Goal: Information Seeking & Learning: Learn about a topic

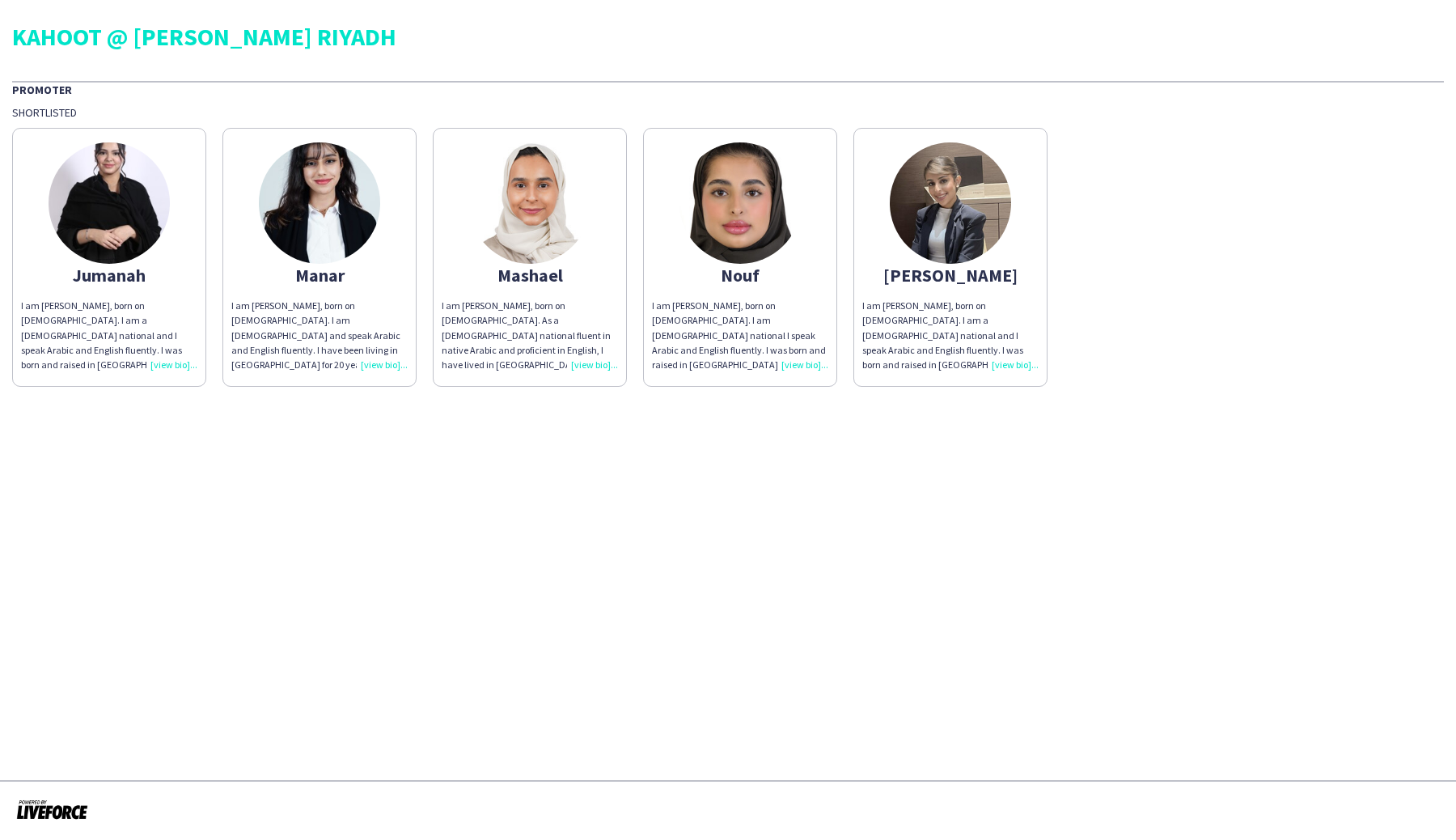
click at [390, 366] on div "I am [PERSON_NAME], born on [DEMOGRAPHIC_DATA]. I am [DEMOGRAPHIC_DATA] and spe…" at bounding box center [319, 335] width 176 height 74
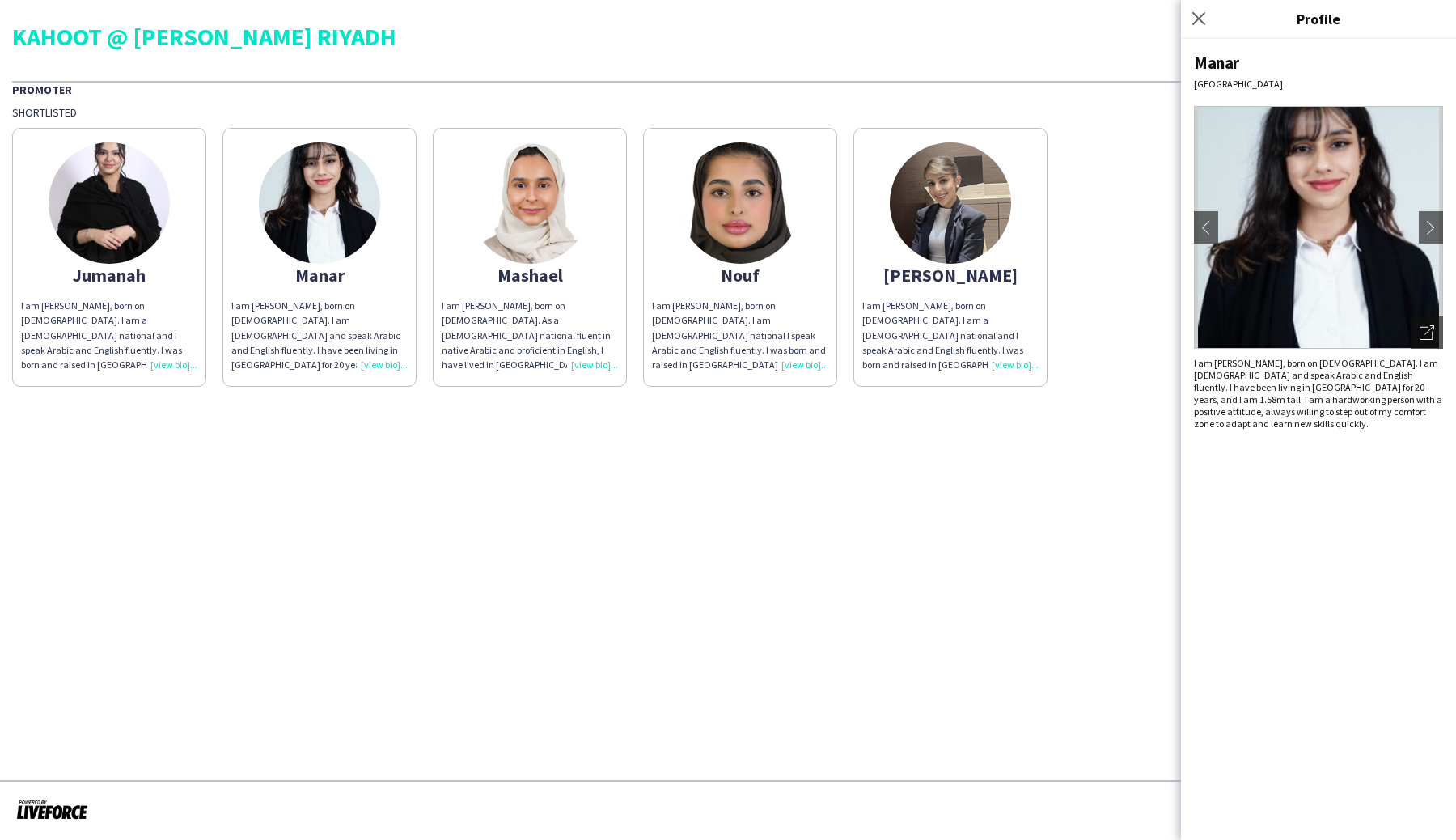
click at [184, 368] on div "I am [PERSON_NAME], born on [DEMOGRAPHIC_DATA]. I am a [DEMOGRAPHIC_DATA] natio…" at bounding box center [109, 335] width 176 height 74
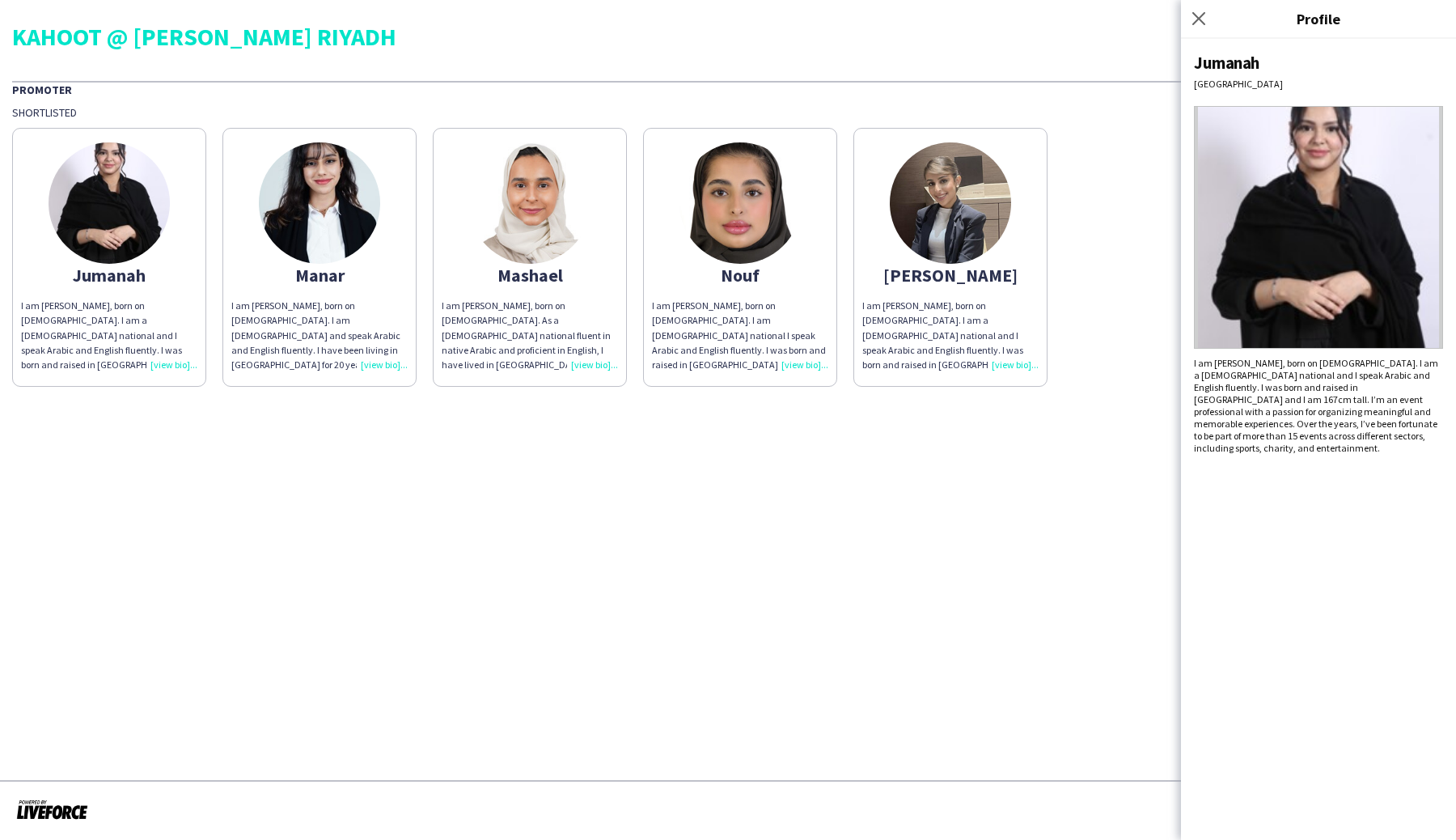
click at [599, 363] on div "I am [PERSON_NAME], born on [DEMOGRAPHIC_DATA]. As a [DEMOGRAPHIC_DATA] nationa…" at bounding box center [529, 335] width 176 height 74
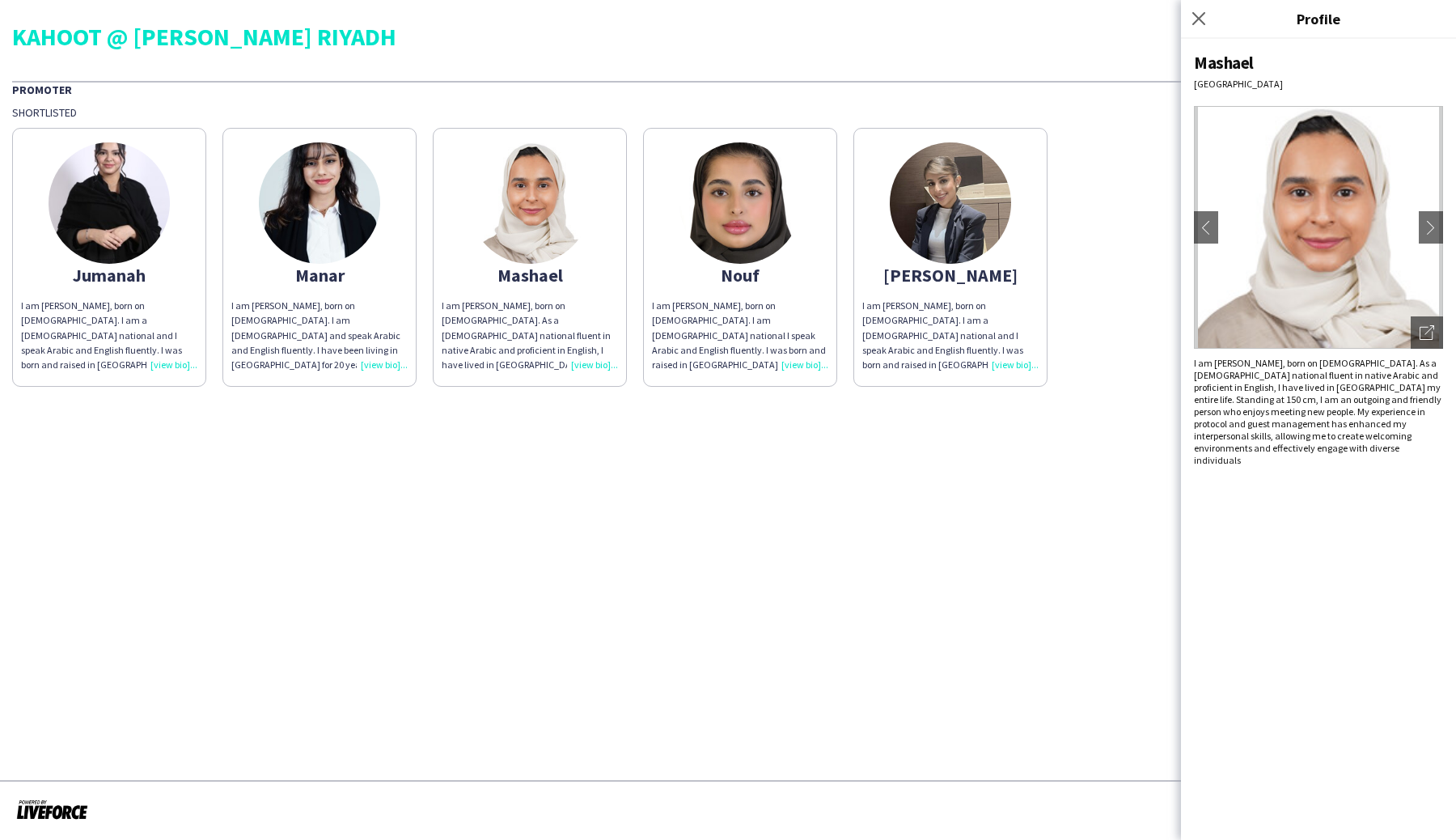
click at [815, 366] on div "I am [PERSON_NAME], born on [DEMOGRAPHIC_DATA]. I am [DEMOGRAPHIC_DATA] nationa…" at bounding box center [740, 335] width 176 height 74
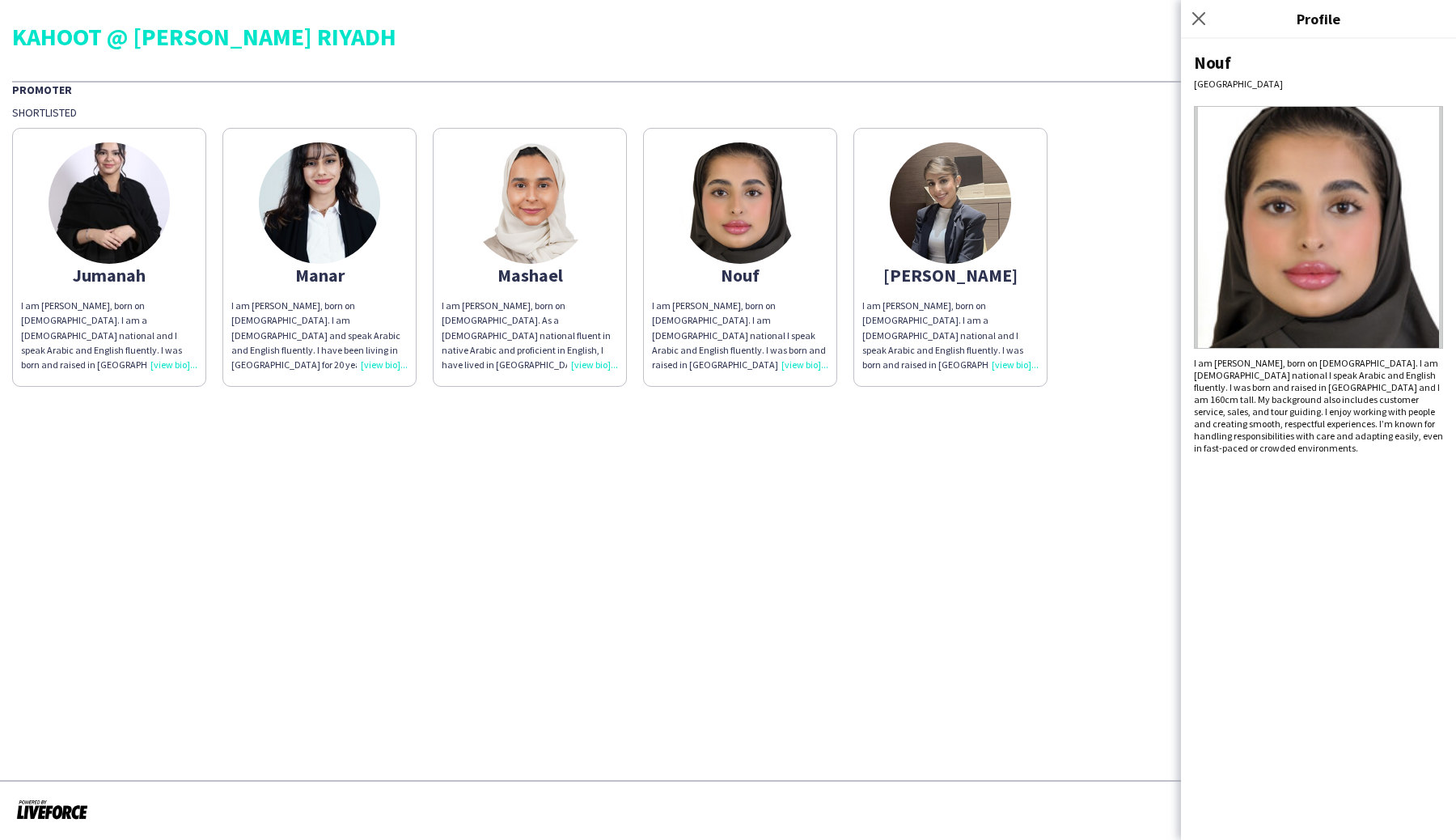
click at [999, 363] on div "I am [PERSON_NAME], born on [DEMOGRAPHIC_DATA]. I am a [DEMOGRAPHIC_DATA] natio…" at bounding box center [950, 335] width 176 height 74
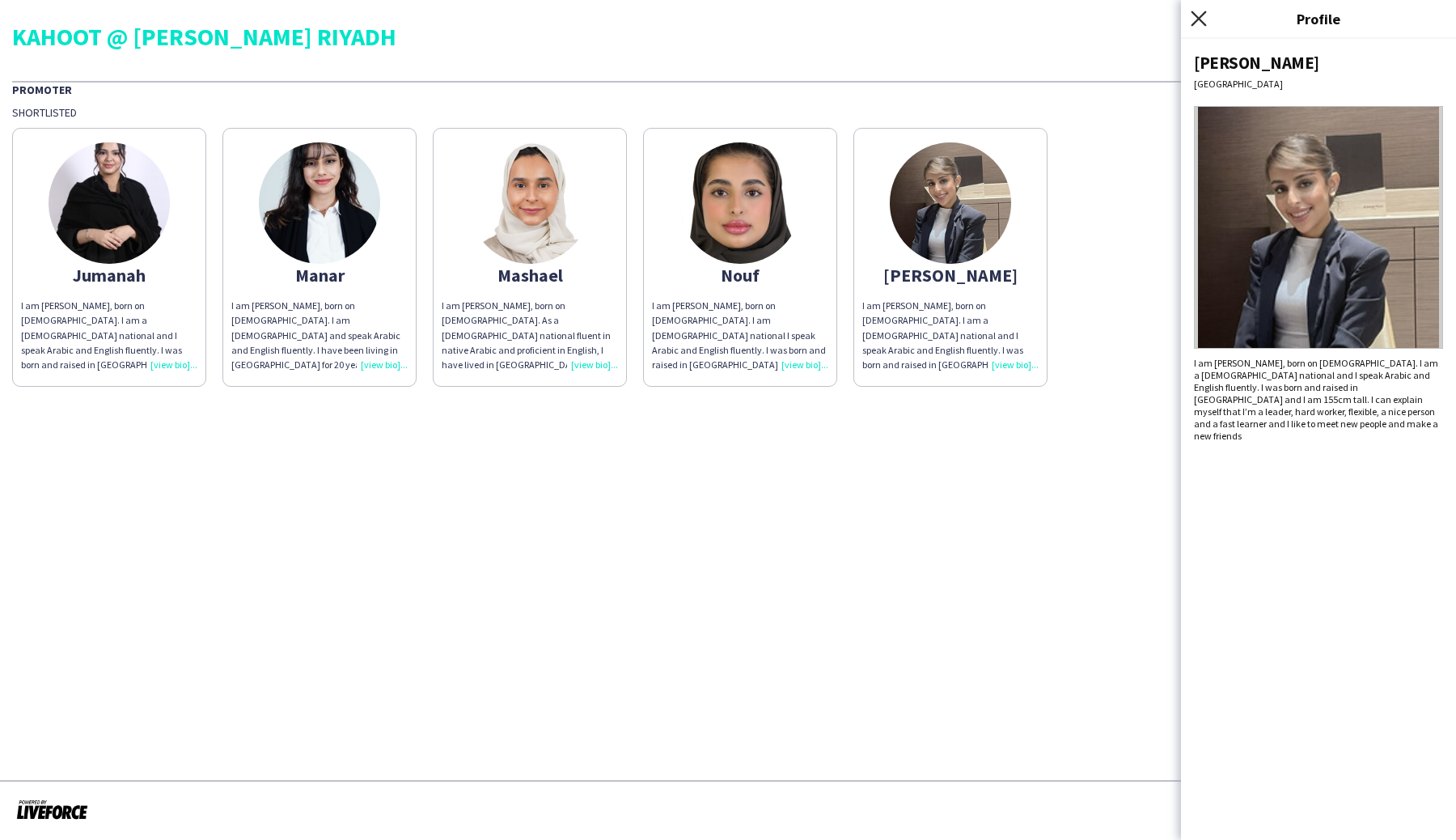
click at [1193, 18] on icon "Close pop-in" at bounding box center [1198, 18] width 16 height 16
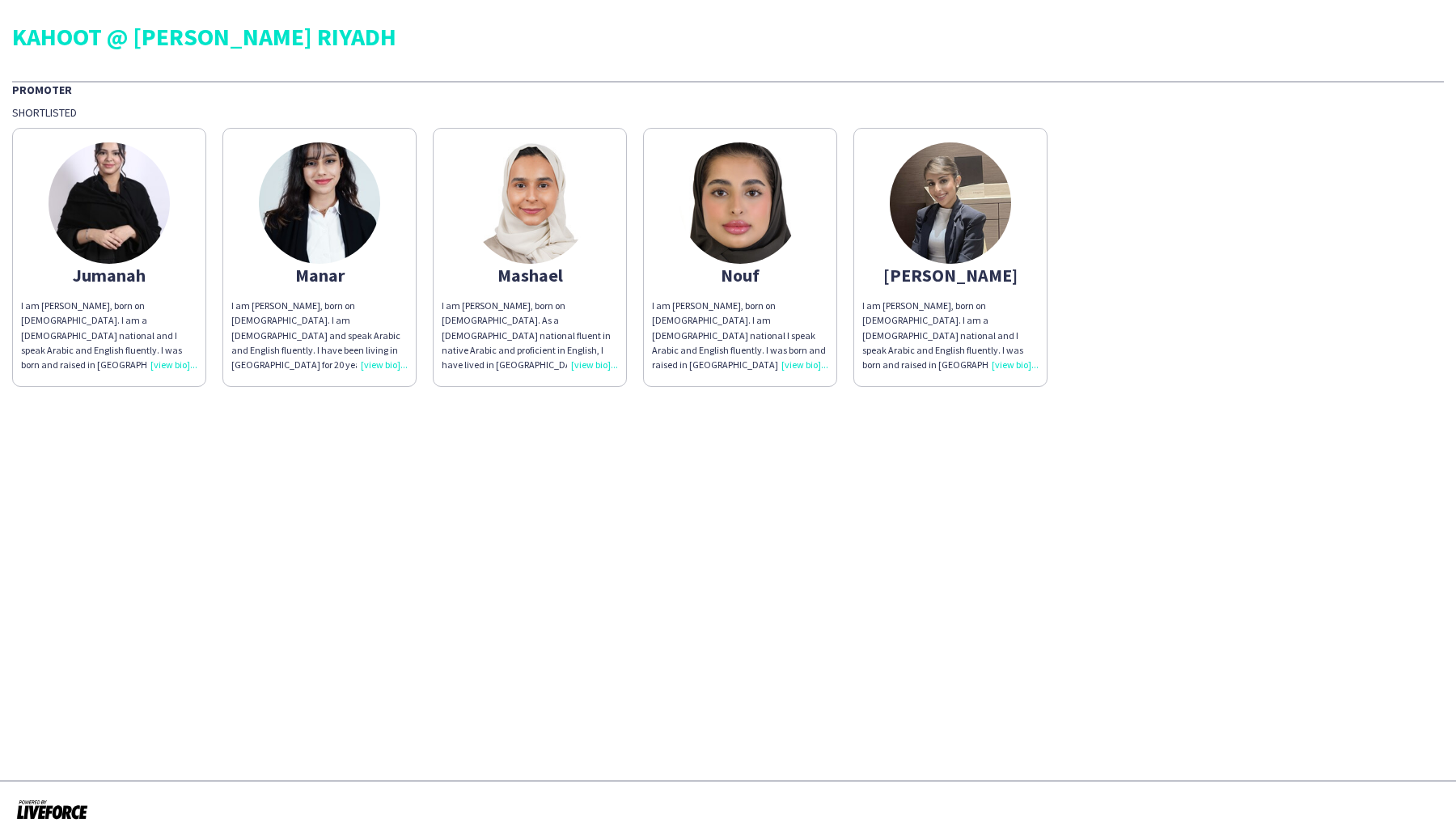
click at [379, 365] on div "I am [PERSON_NAME], born on [DEMOGRAPHIC_DATA]. I am [DEMOGRAPHIC_DATA] and spe…" at bounding box center [319, 335] width 176 height 74
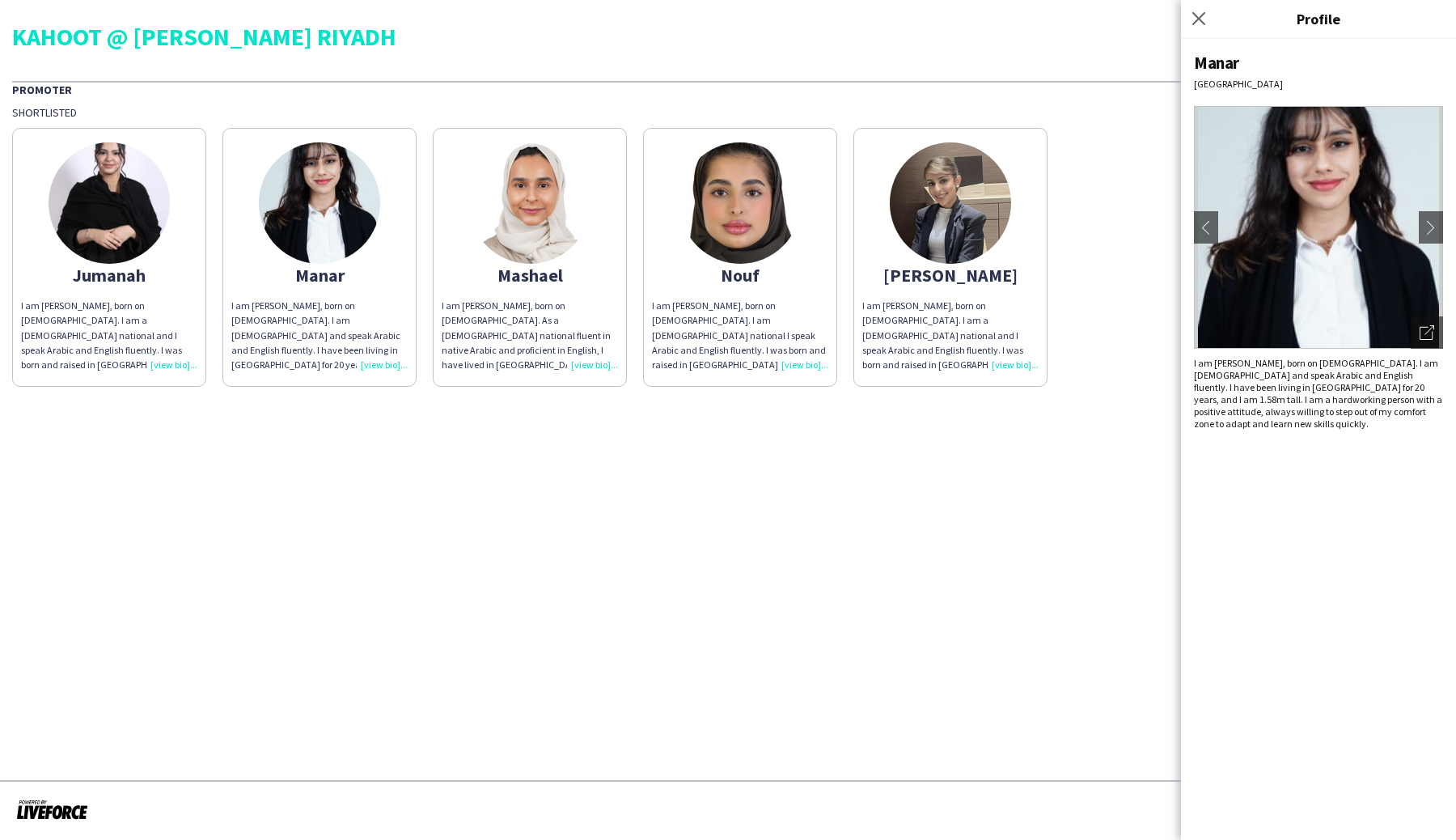
click at [173, 369] on div "I am [PERSON_NAME], born on [DEMOGRAPHIC_DATA]. I am a [DEMOGRAPHIC_DATA] natio…" at bounding box center [109, 335] width 176 height 74
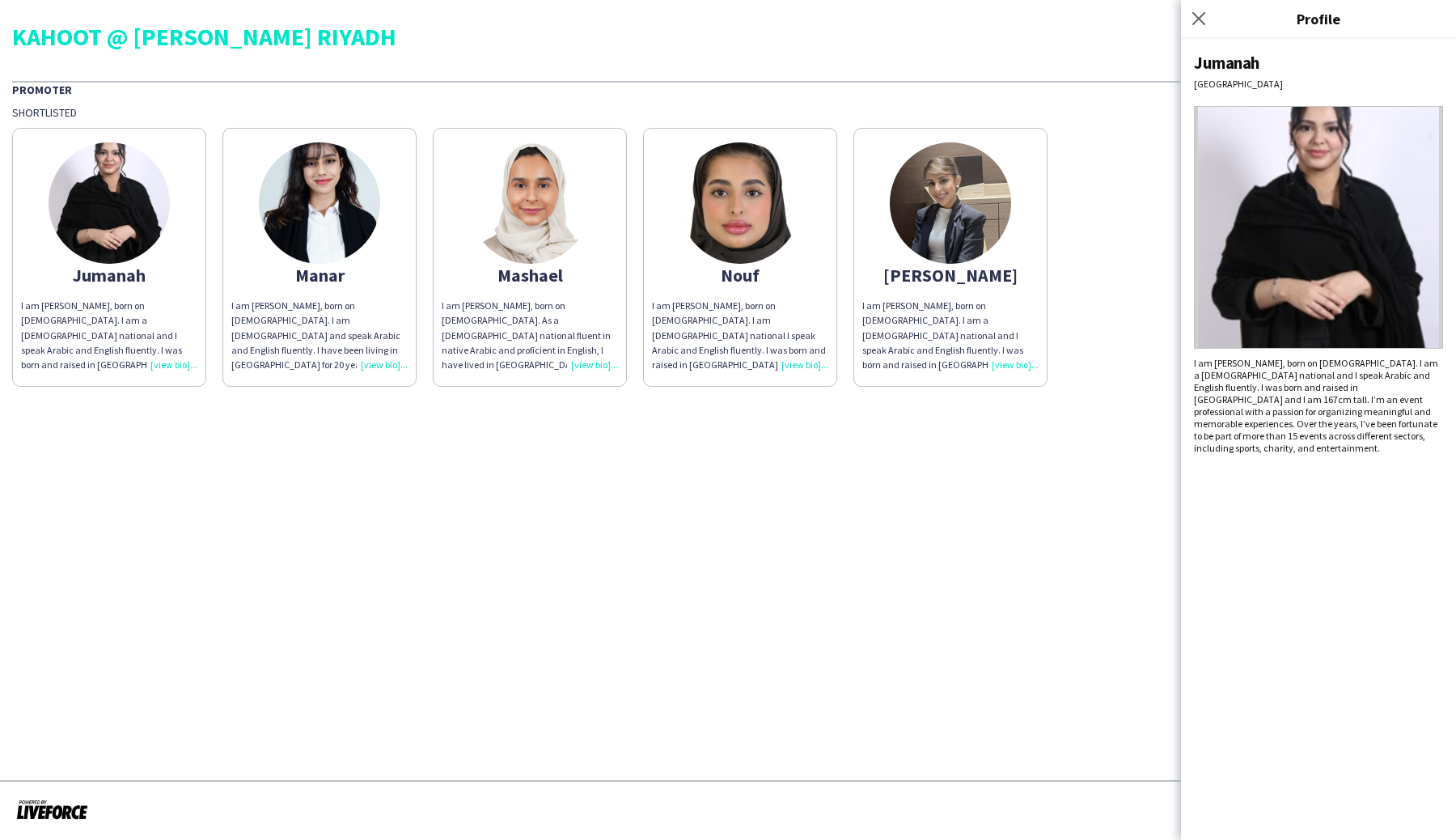
click at [575, 368] on div "I am [PERSON_NAME], born on [DEMOGRAPHIC_DATA]. As a [DEMOGRAPHIC_DATA] nationa…" at bounding box center [529, 335] width 176 height 74
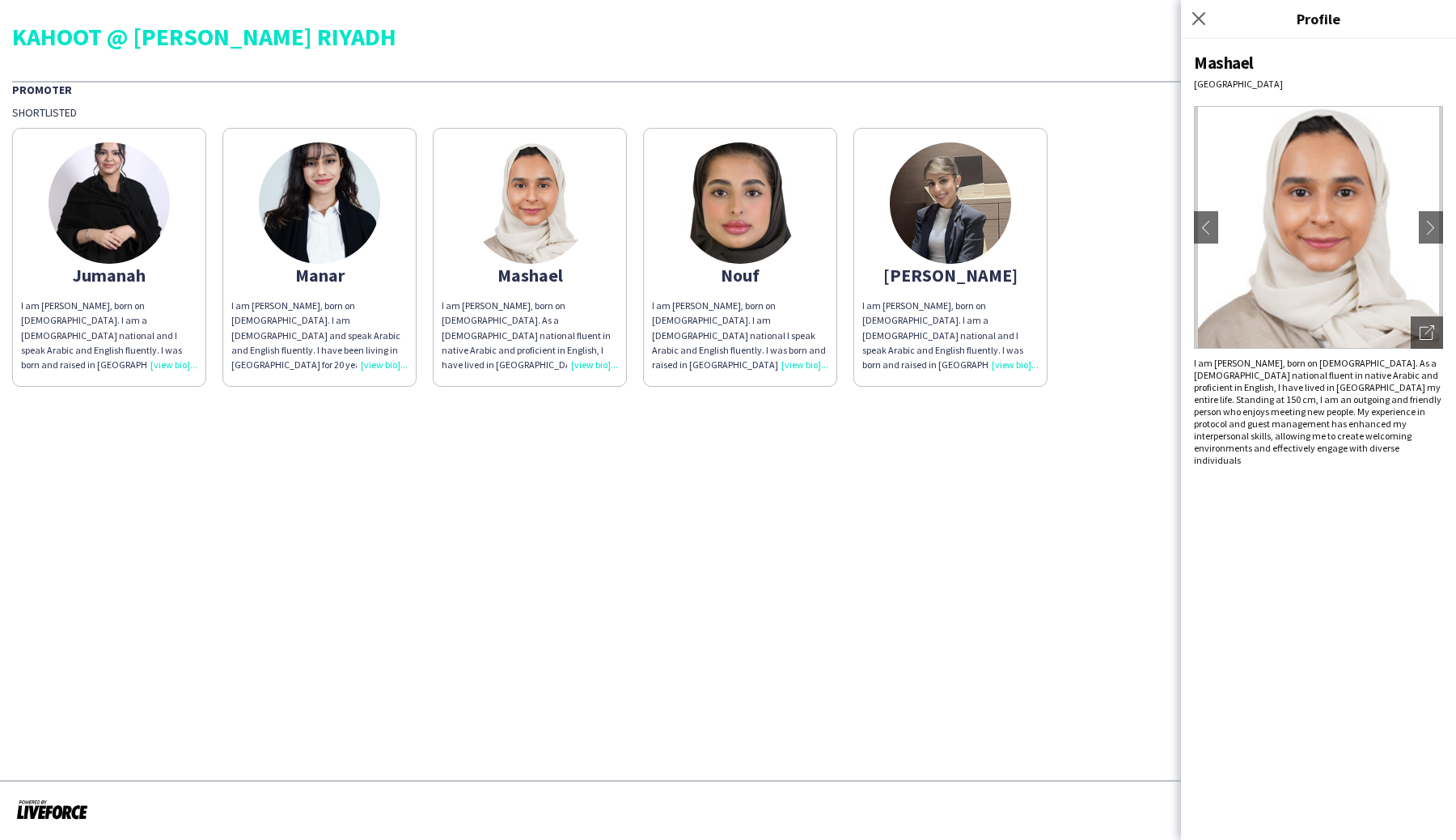
click at [807, 363] on div "I am [PERSON_NAME], born on [DEMOGRAPHIC_DATA]. I am [DEMOGRAPHIC_DATA] nationa…" at bounding box center [740, 335] width 176 height 74
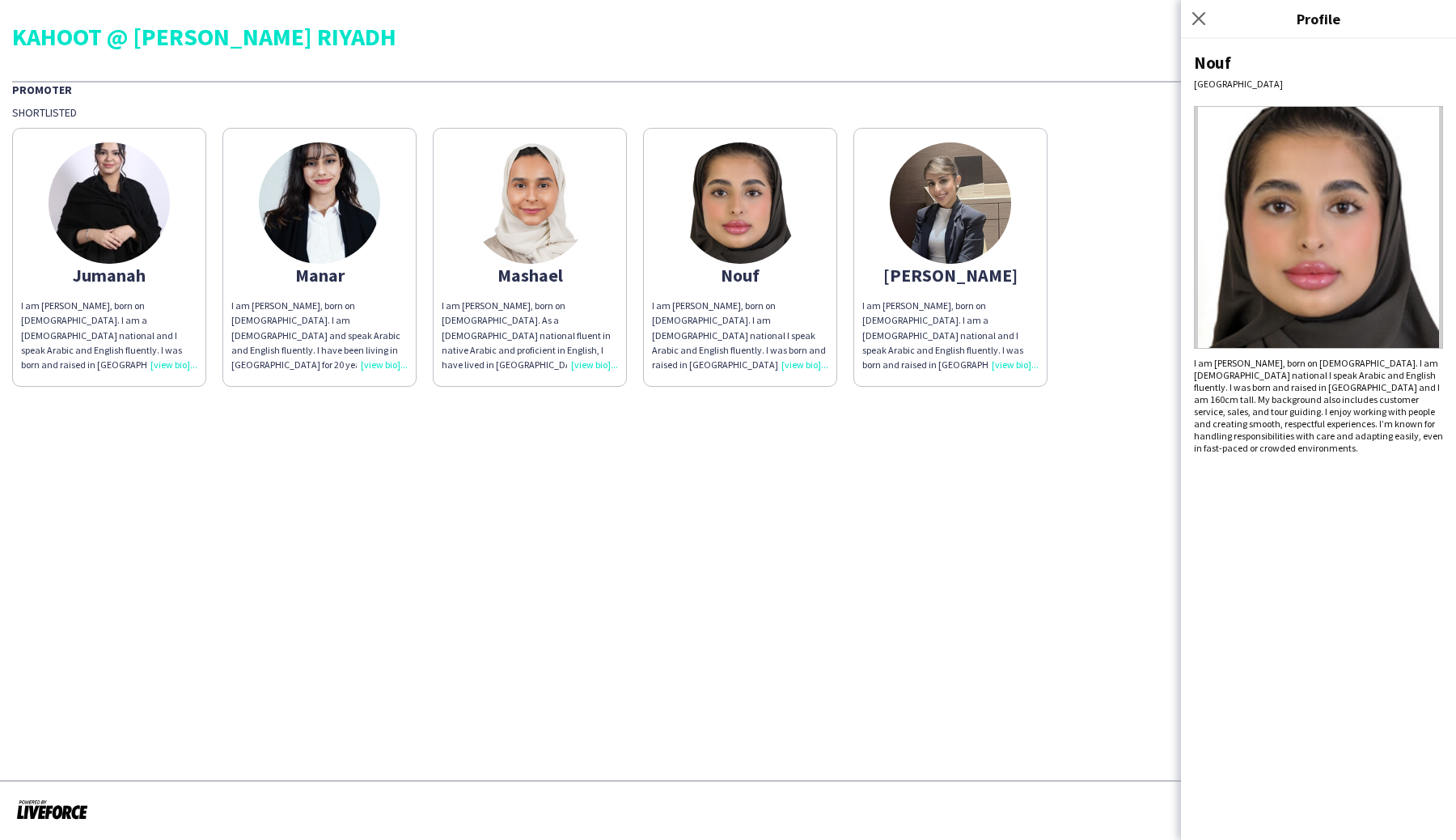
click at [1008, 364] on div "I am [PERSON_NAME], born on [DEMOGRAPHIC_DATA]. I am a [DEMOGRAPHIC_DATA] natio…" at bounding box center [950, 335] width 176 height 74
